Goal: Information Seeking & Learning: Learn about a topic

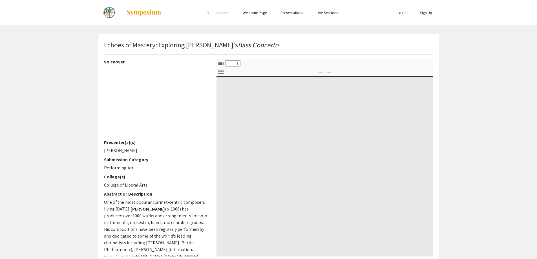
select select "custom"
type input "0"
select select "custom"
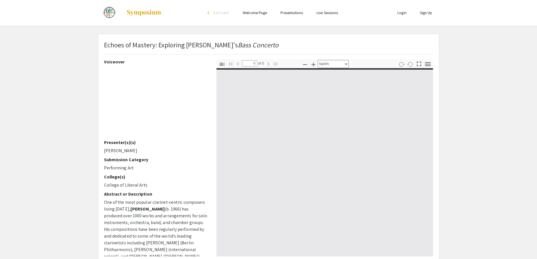
type input "1"
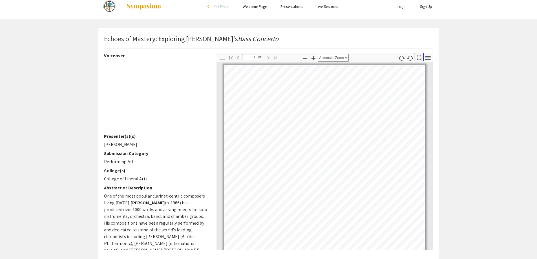
click at [422, 59] on icon "button" at bounding box center [419, 58] width 8 height 8
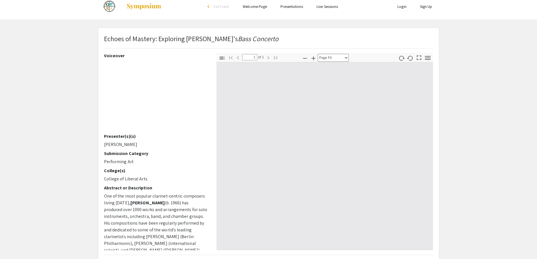
scroll to position [304, 0]
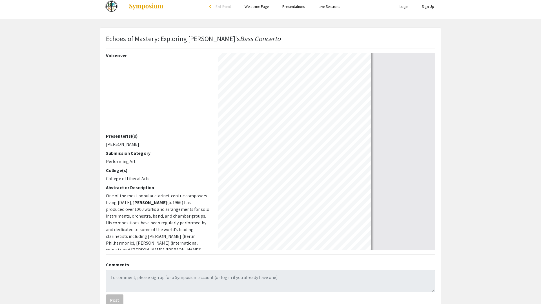
select select "auto"
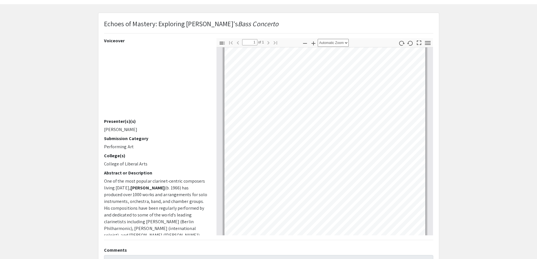
scroll to position [0, 0]
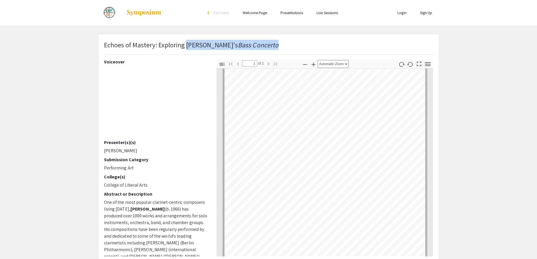
drag, startPoint x: 187, startPoint y: 44, endPoint x: 256, endPoint y: 47, distance: 68.8
click at [256, 47] on div "Echoes of Mastery: Exploring [PERSON_NAME]'s Bass Concerto" at bounding box center [269, 49] width 338 height 19
click at [271, 48] on div "Echoes of Mastery: Exploring [PERSON_NAME]'s Bass Concerto" at bounding box center [269, 49] width 338 height 19
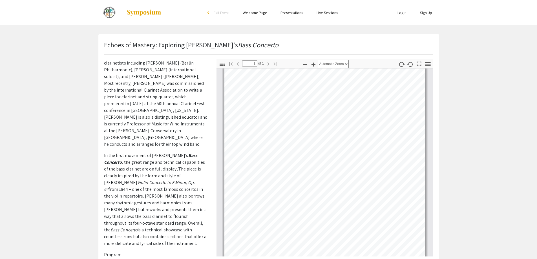
scroll to position [223, 0]
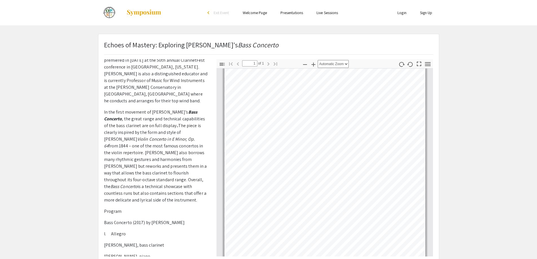
drag, startPoint x: 105, startPoint y: 214, endPoint x: 188, endPoint y: 213, distance: 83.4
click at [188, 219] on p "Bass Concerto (2017) by [PERSON_NAME]" at bounding box center [156, 222] width 104 height 7
click at [182, 231] on p "I. Allegro" at bounding box center [156, 234] width 104 height 7
